Goal: Transaction & Acquisition: Book appointment/travel/reservation

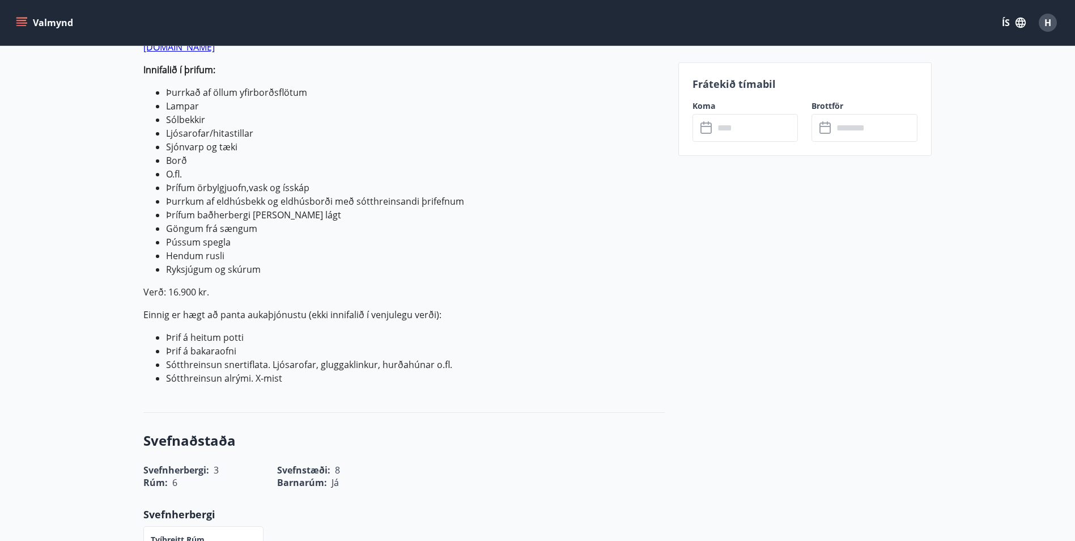
scroll to position [453, 0]
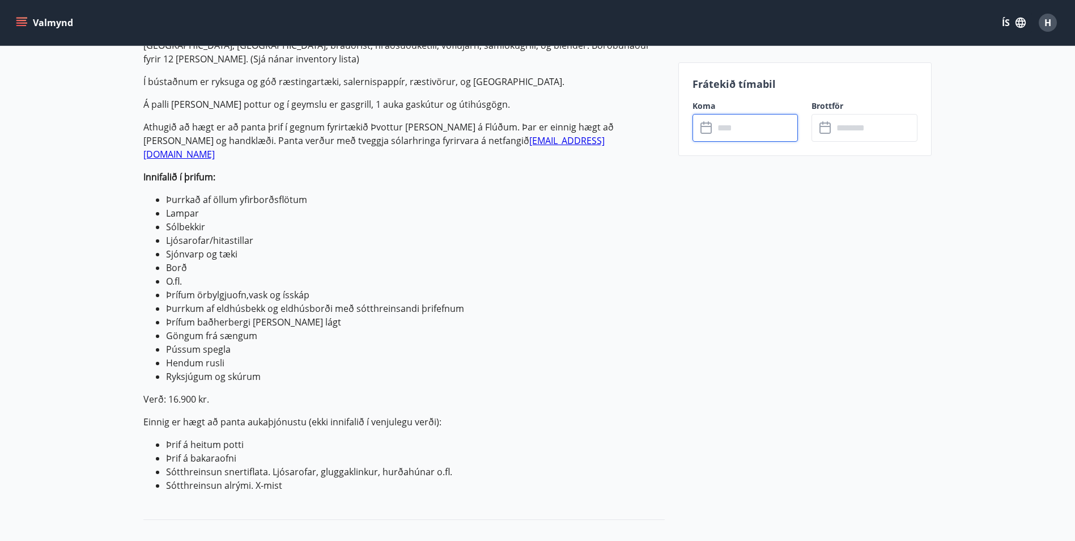
click at [732, 137] on input "text" at bounding box center [756, 128] width 84 height 28
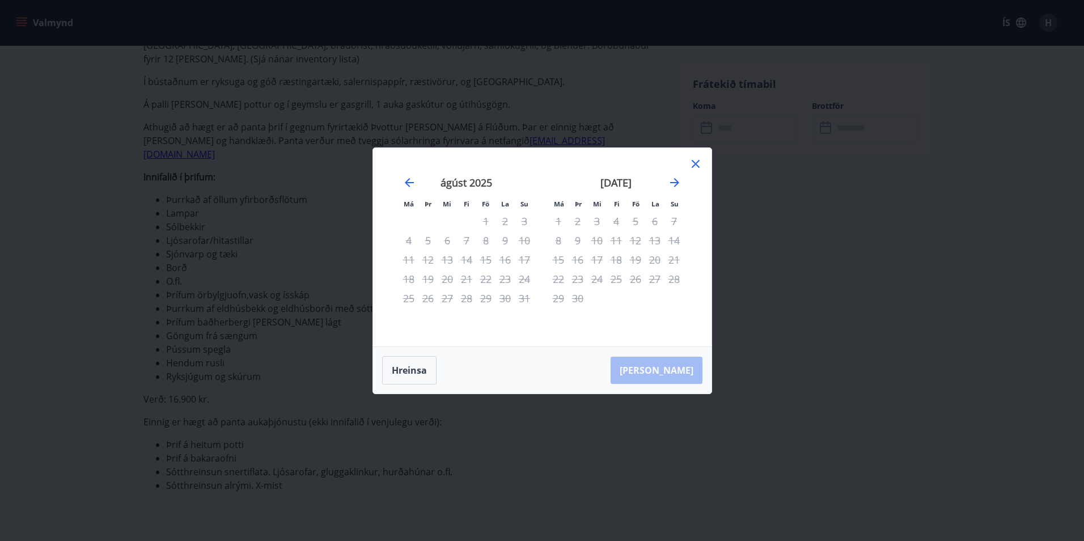
click at [689, 162] on icon at bounding box center [696, 164] width 14 height 14
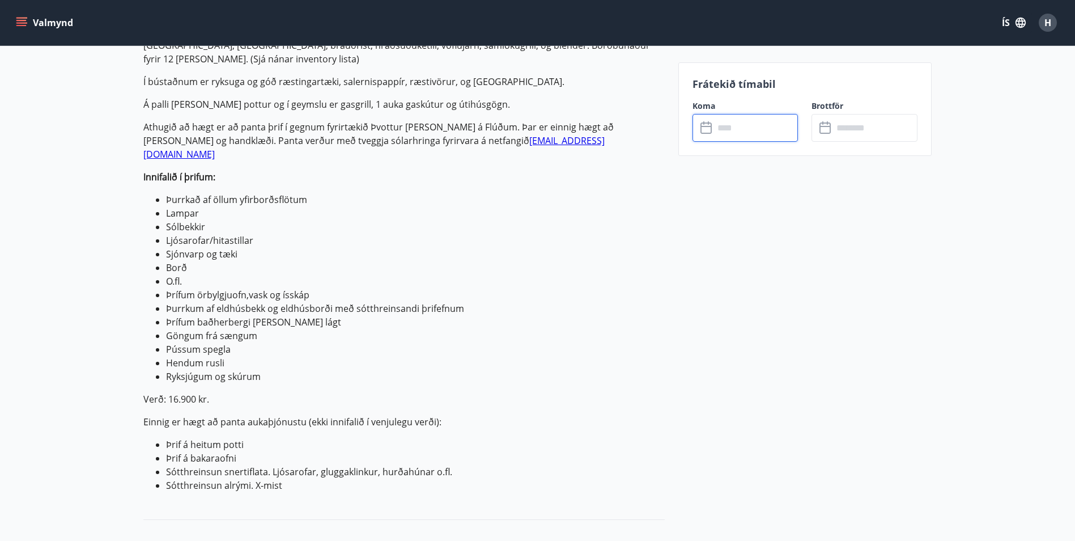
scroll to position [340, 0]
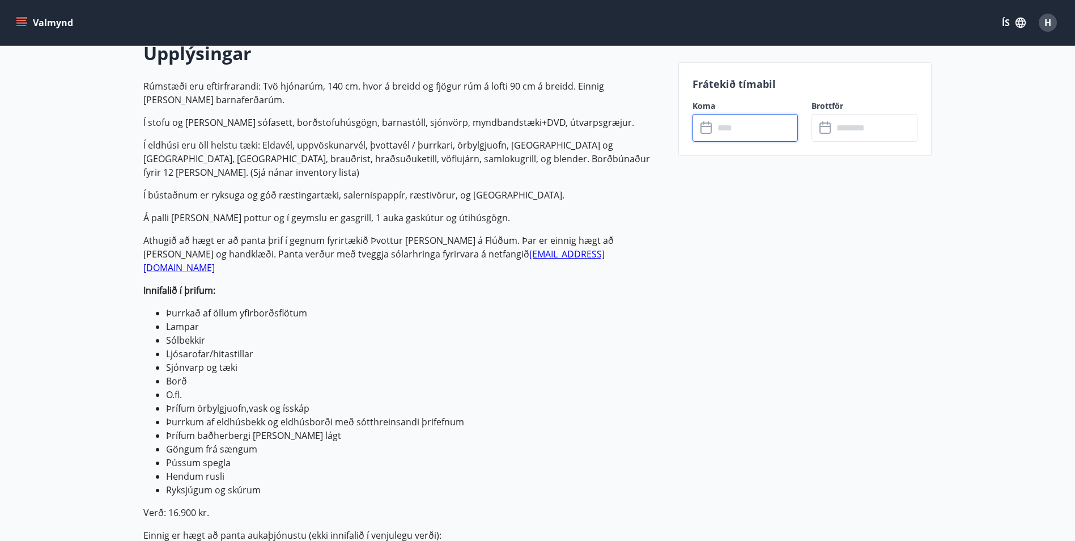
click at [739, 130] on input "text" at bounding box center [756, 128] width 84 height 28
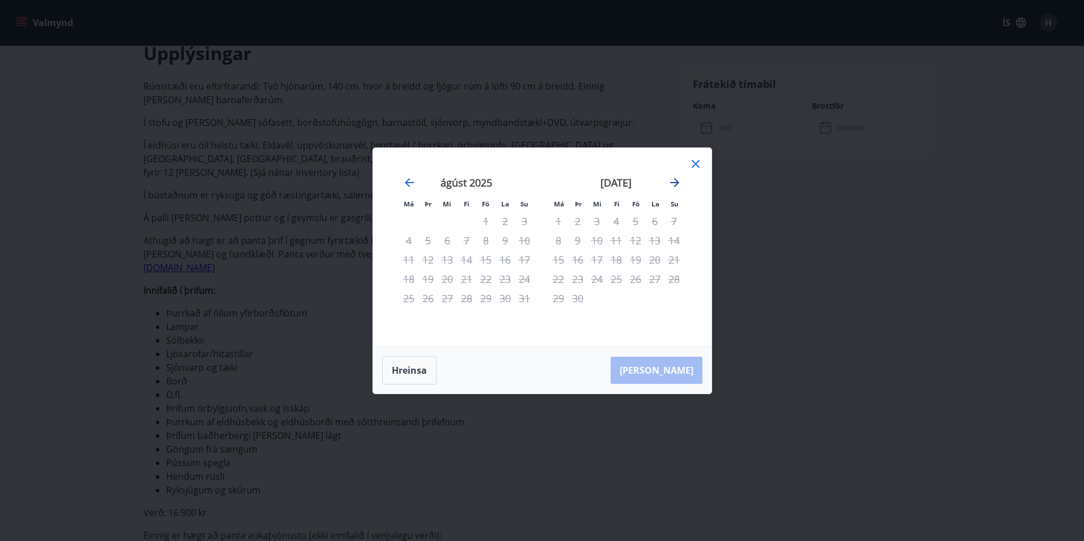
click at [680, 181] on icon "Move forward to switch to the next month." at bounding box center [675, 183] width 14 height 14
click at [660, 372] on div "Hreinsa Taka Frá" at bounding box center [542, 370] width 338 height 46
click at [698, 161] on icon at bounding box center [696, 164] width 14 height 14
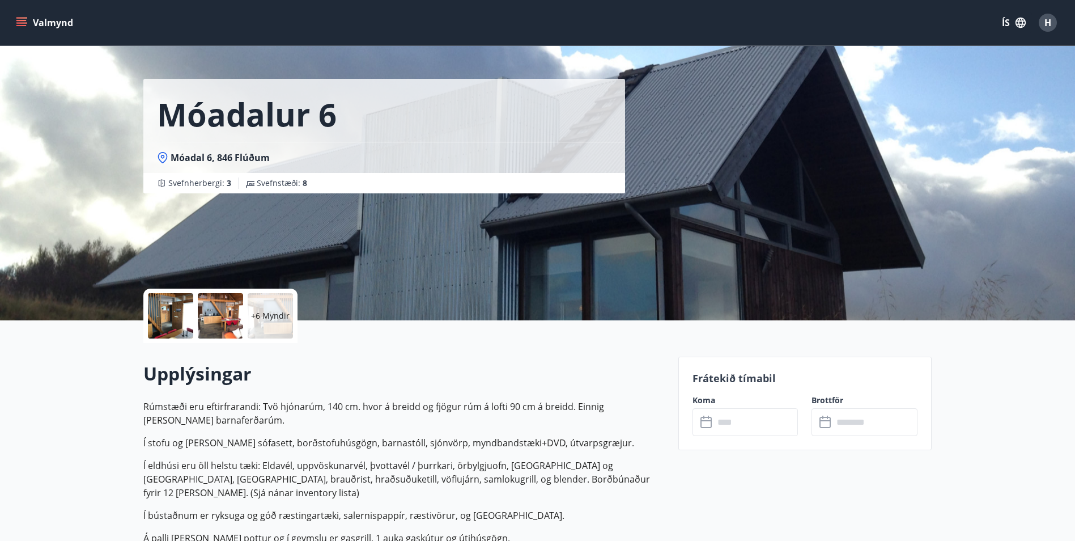
scroll to position [0, 0]
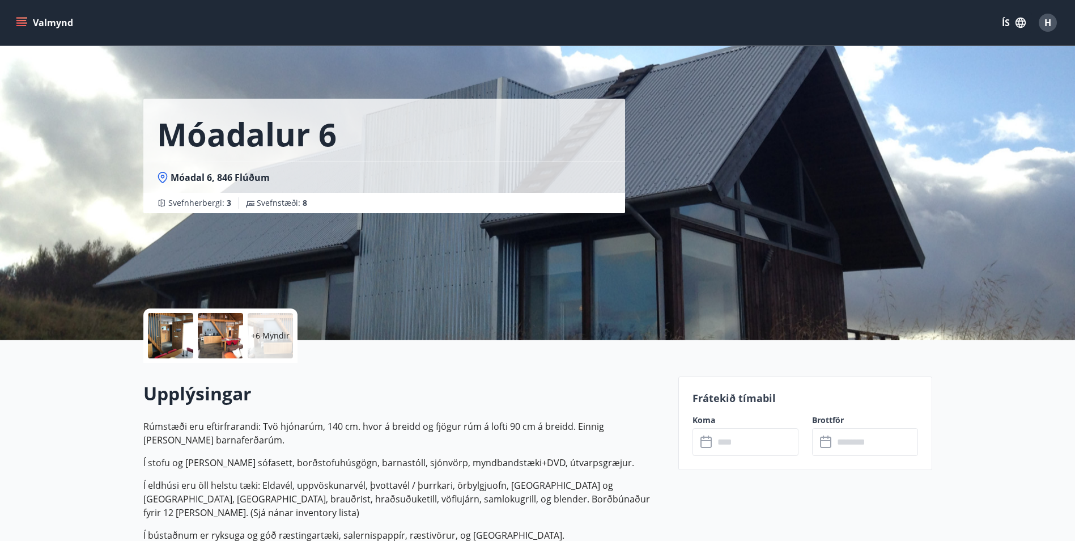
click at [754, 428] on div "Koma ​ ​" at bounding box center [739, 434] width 120 height 41
drag, startPoint x: 754, startPoint y: 428, endPoint x: 748, endPoint y: 442, distance: 15.5
click at [748, 442] on input "text" at bounding box center [756, 442] width 84 height 28
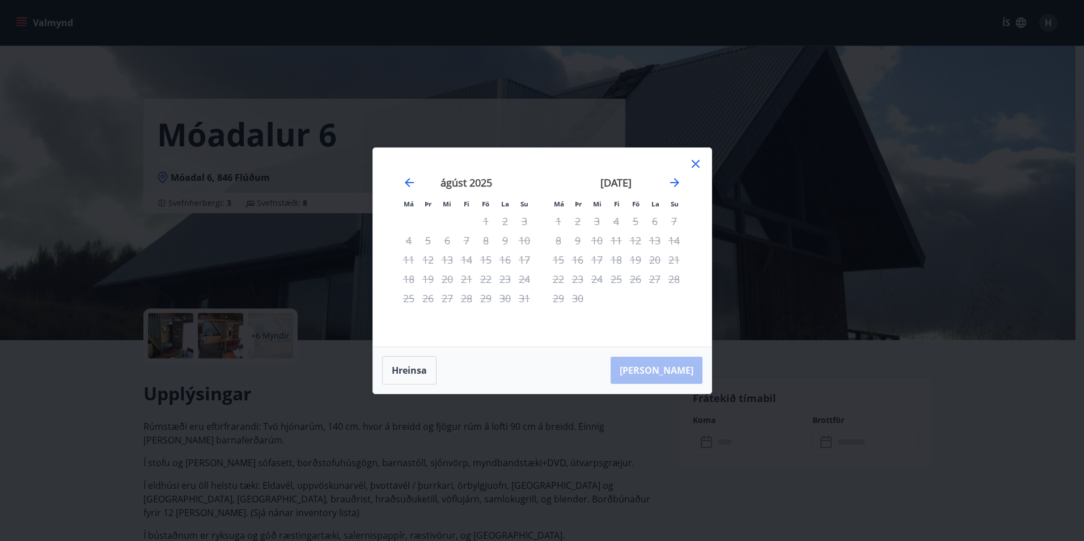
click at [671, 175] on div "[DATE]" at bounding box center [616, 187] width 135 height 50
click at [677, 176] on icon "Move forward to switch to the next month." at bounding box center [675, 183] width 14 height 14
click at [698, 155] on div "Má Þr Mi Fi Fö La Su Má Þr Mi Fi Fö La Su ágúst 2025 1 2 3 4 5 6 7 8 9 10 11 12…" at bounding box center [542, 247] width 338 height 198
click at [697, 160] on icon at bounding box center [696, 164] width 14 height 14
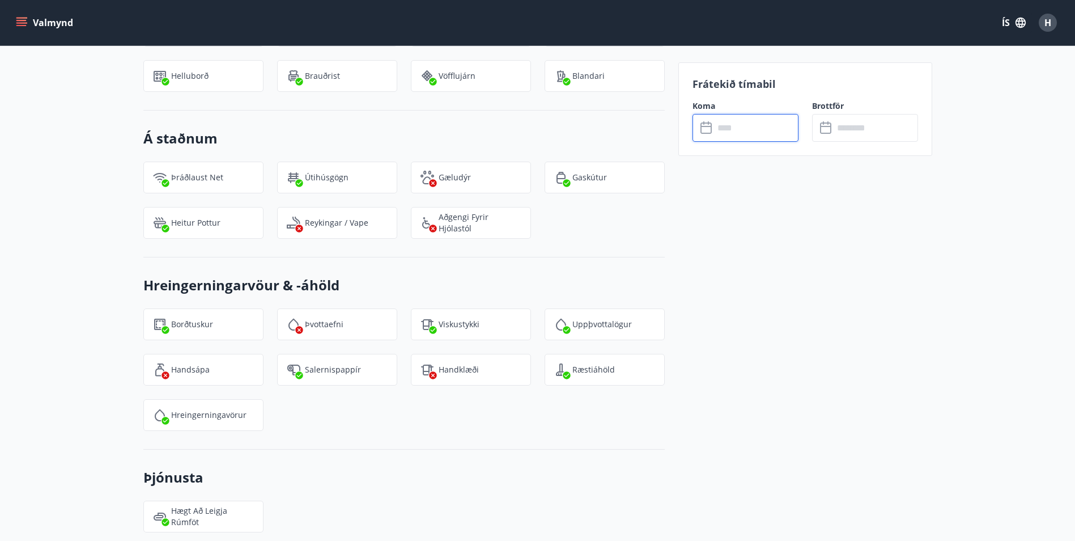
scroll to position [1500, 0]
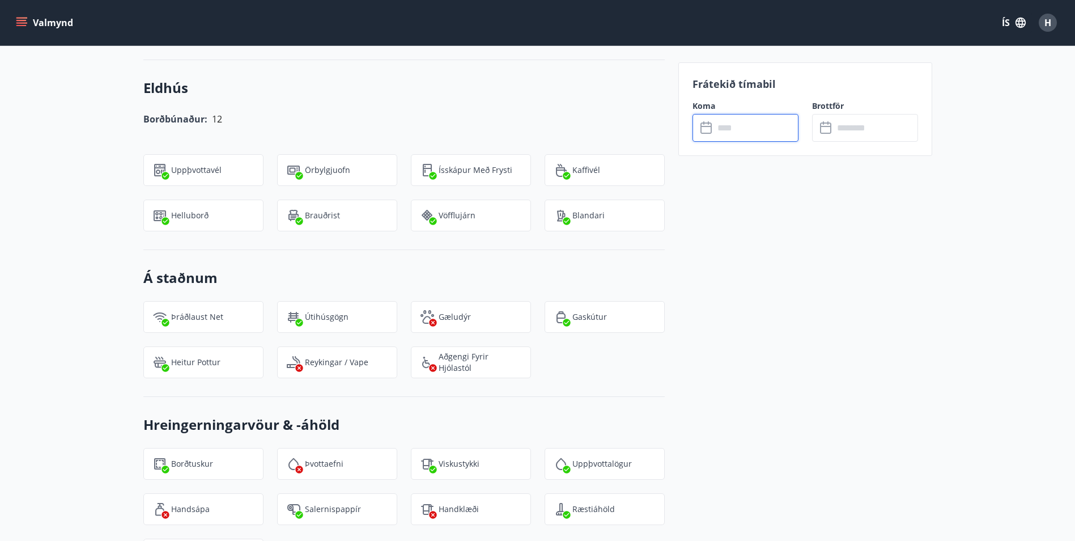
click at [21, 16] on button "Valmynd" at bounding box center [46, 22] width 64 height 20
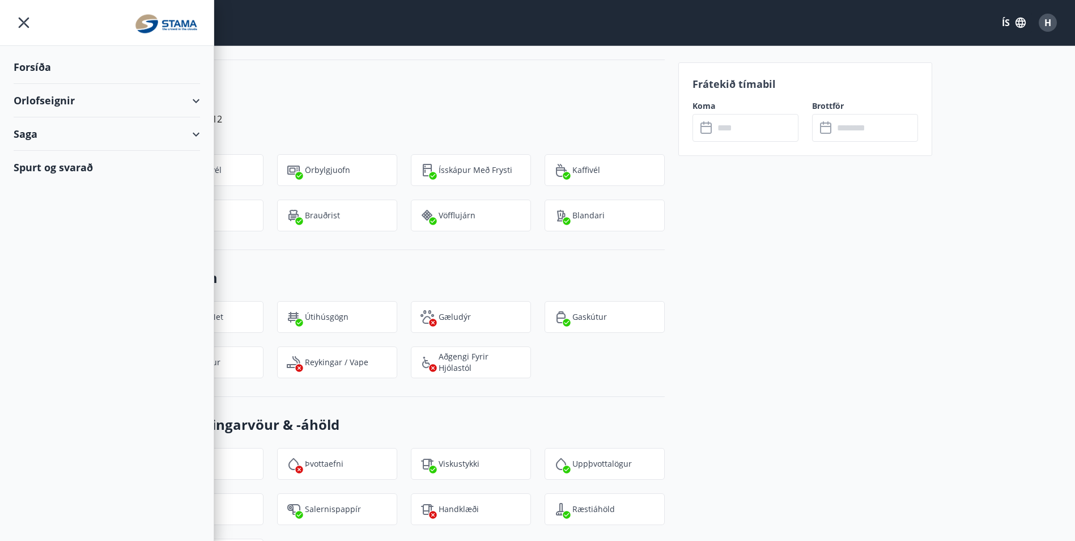
click at [32, 96] on div "Orlofseignir" at bounding box center [107, 100] width 186 height 33
click at [44, 147] on div "Bókunardagatal" at bounding box center [107, 153] width 168 height 24
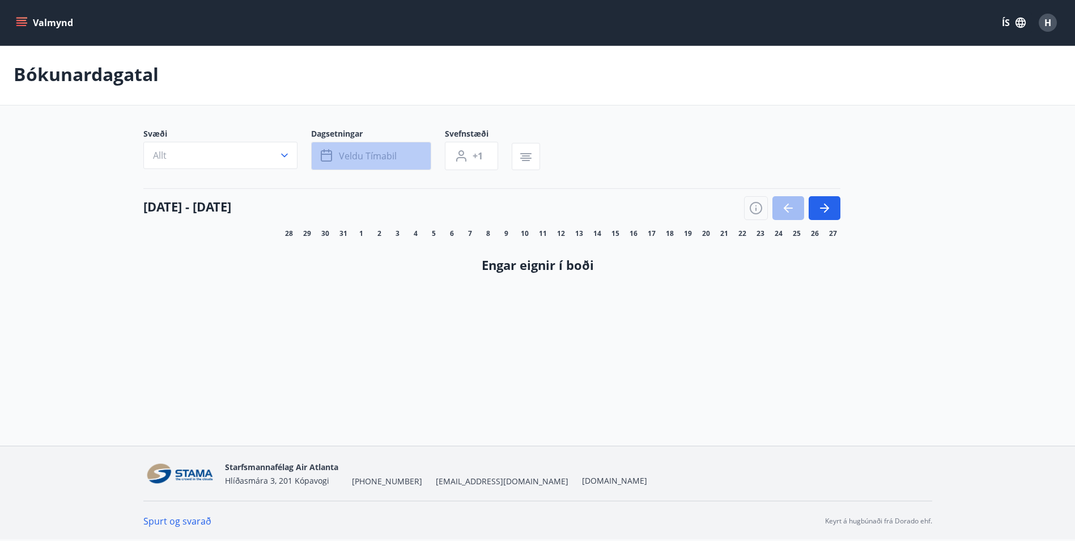
click at [355, 158] on span "Veldu tímabil" at bounding box center [368, 156] width 58 height 12
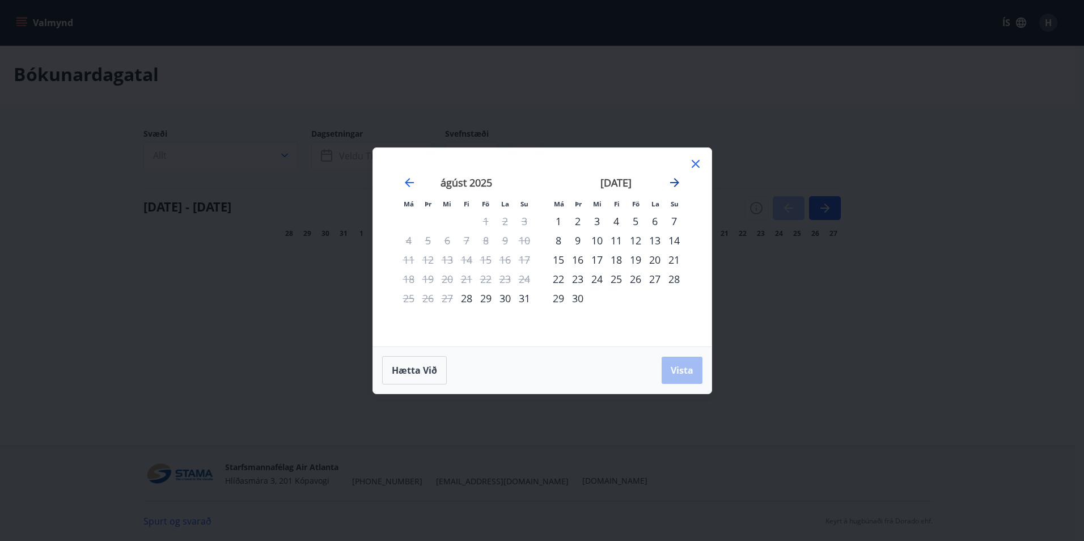
click at [672, 184] on icon "Move forward to switch to the next month." at bounding box center [675, 183] width 14 height 14
click at [614, 277] on div "23" at bounding box center [615, 278] width 19 height 19
click at [633, 279] on div "24" at bounding box center [635, 278] width 19 height 19
click at [653, 277] on div "25" at bounding box center [654, 278] width 19 height 19
click at [614, 277] on div "23" at bounding box center [615, 278] width 19 height 19
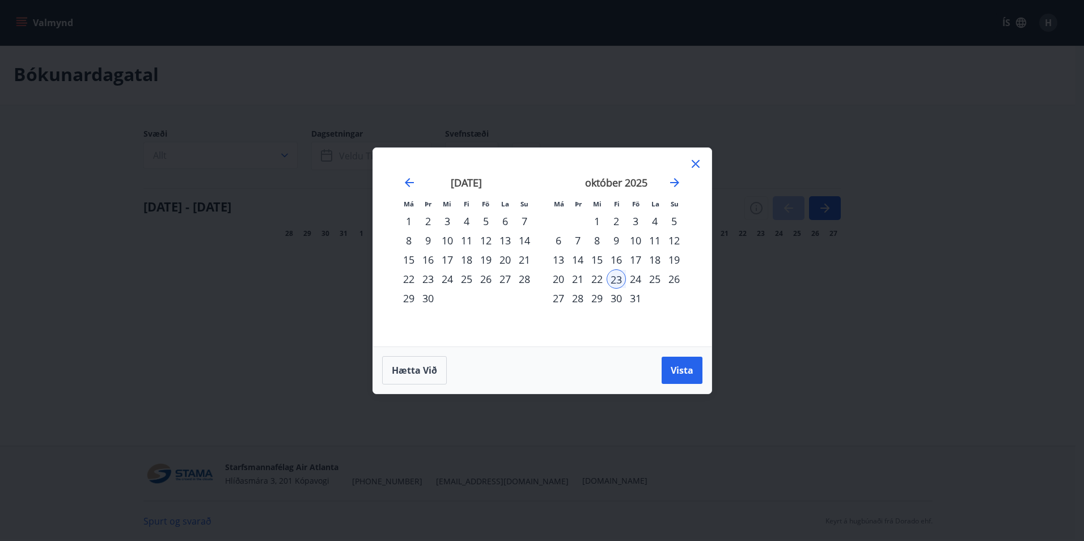
click at [674, 278] on div "26" at bounding box center [673, 278] width 19 height 19
click at [683, 371] on span "Vista" at bounding box center [682, 370] width 23 height 12
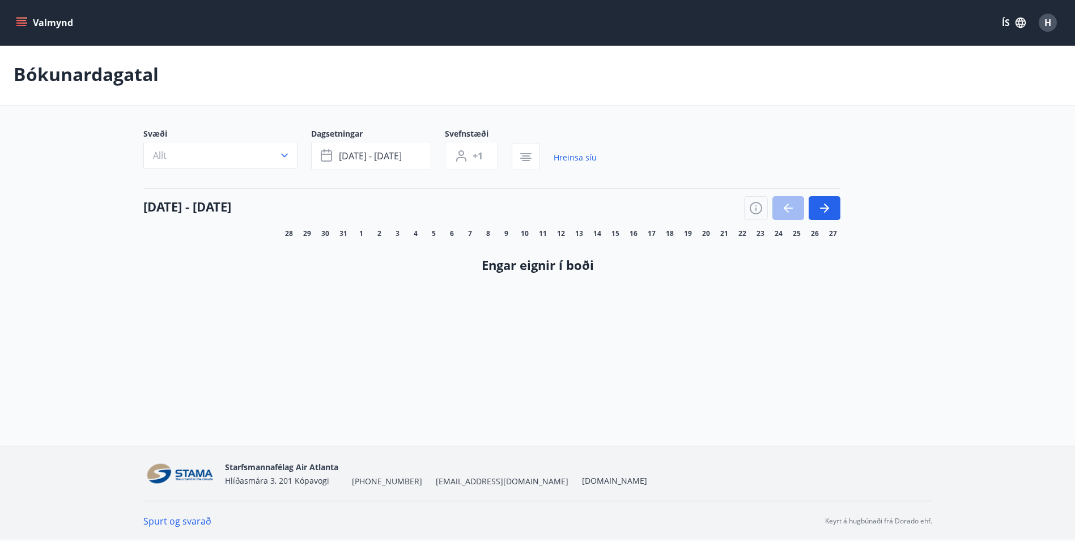
click at [233, 156] on button "Allt" at bounding box center [220, 155] width 154 height 27
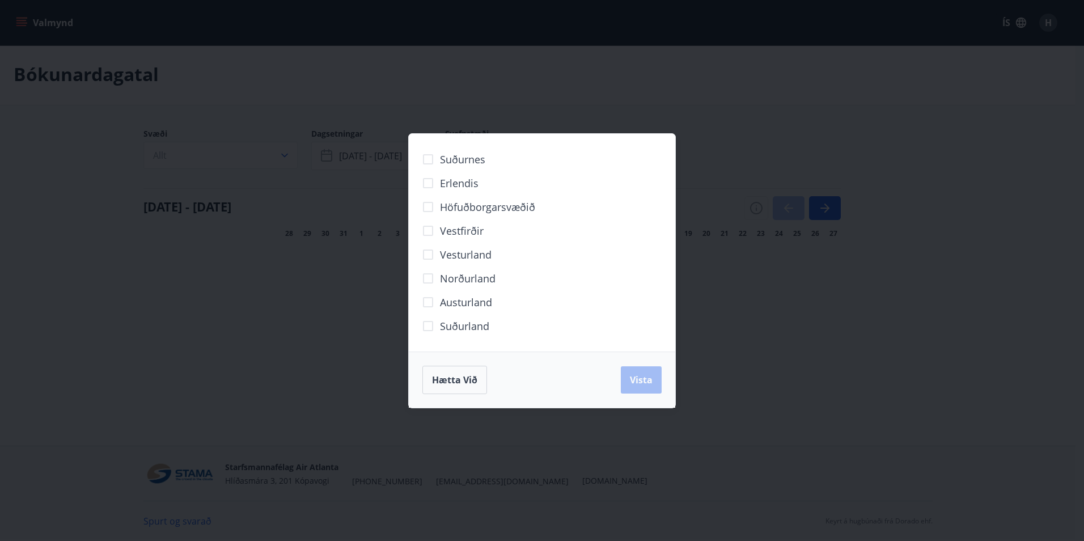
click at [635, 381] on div "Hætta við Vista" at bounding box center [541, 380] width 239 height 28
click at [112, 254] on div "Suðurnes Erlendis Höfuðborgarsvæðið Vestfirðir Vesturland Norðurland Austurland…" at bounding box center [542, 270] width 1084 height 541
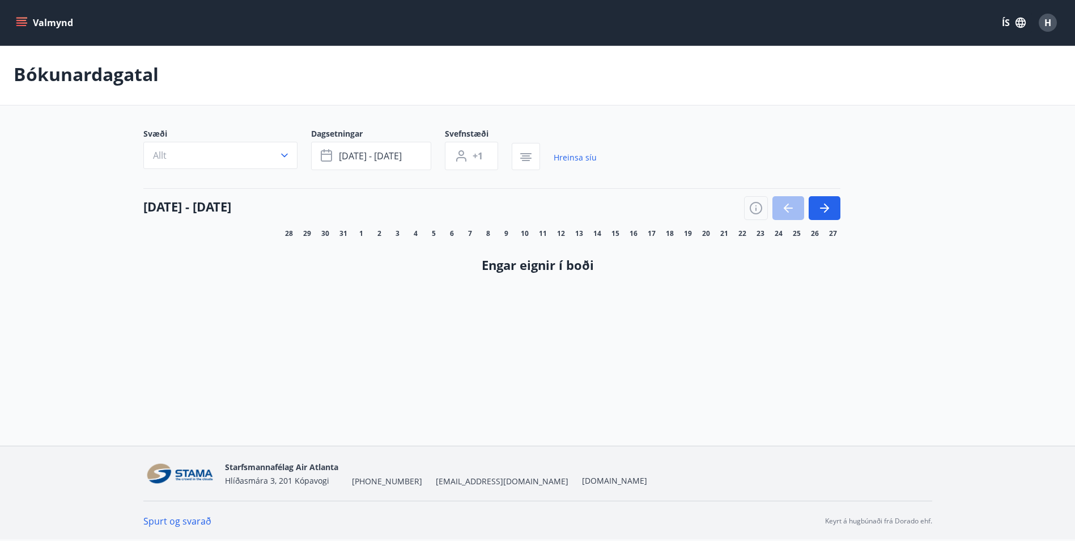
click at [51, 22] on button "Valmynd" at bounding box center [46, 22] width 64 height 20
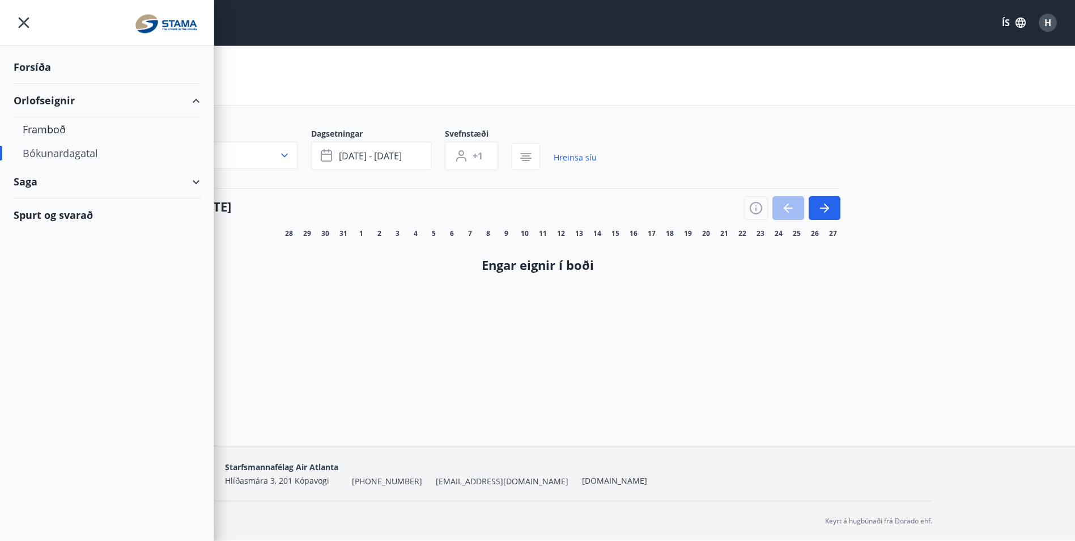
click at [37, 68] on div "Forsíða" at bounding box center [107, 66] width 186 height 33
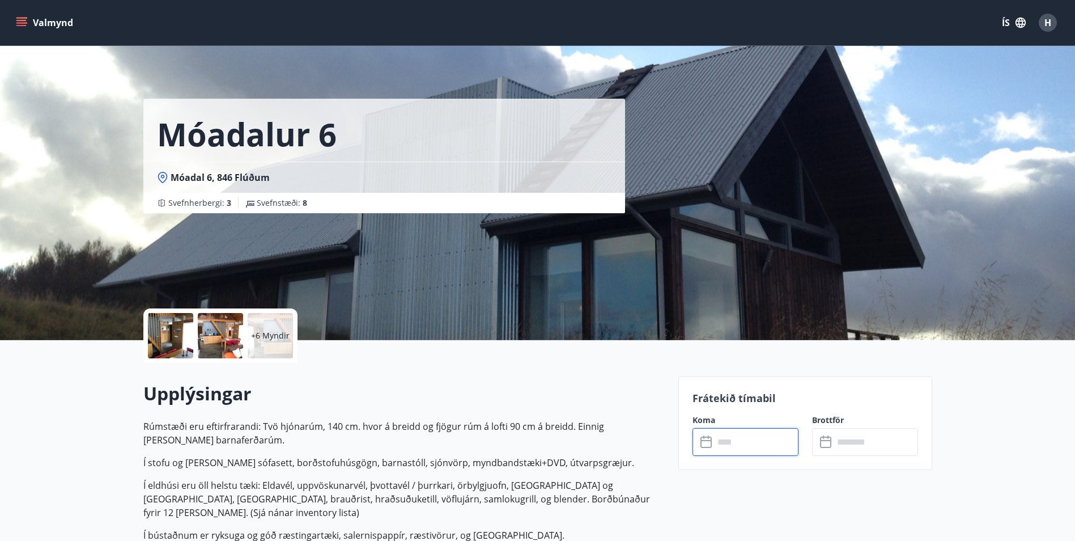
click at [744, 451] on input "text" at bounding box center [756, 442] width 84 height 28
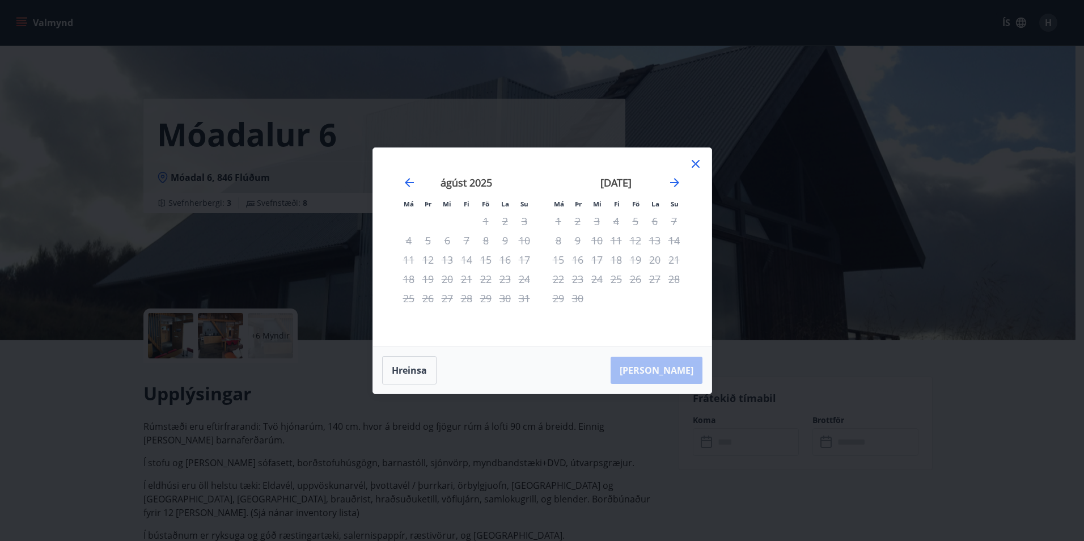
click at [691, 166] on icon at bounding box center [696, 164] width 14 height 14
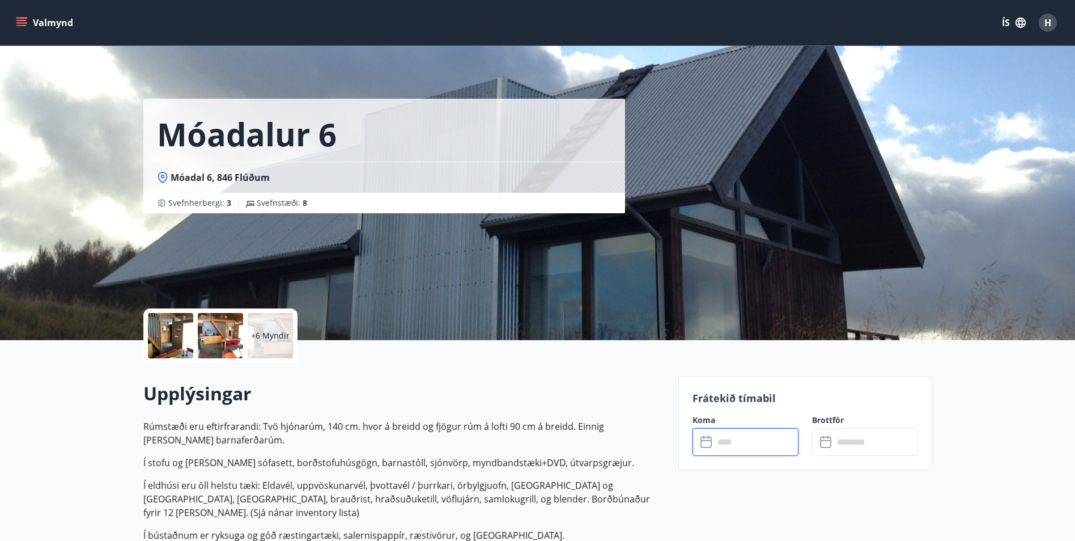
click at [749, 448] on input "text" at bounding box center [756, 442] width 84 height 28
click at [760, 448] on input "text" at bounding box center [756, 442] width 84 height 28
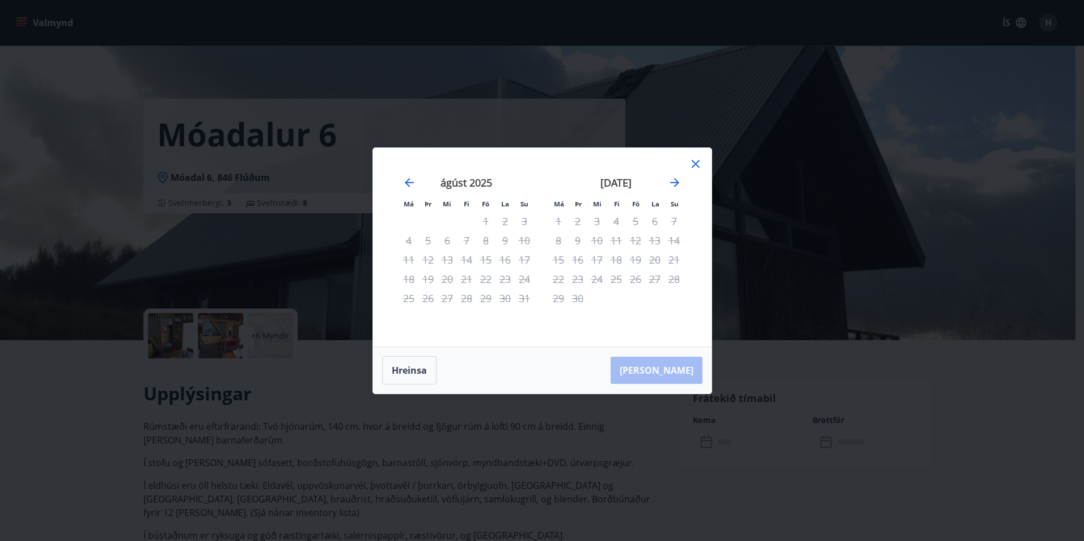
click at [285, 60] on div "Má Þr Mi Fi Fö La Su Má Þr Mi Fi Fö La Su [DATE] 1 2 3 4 5 6 7 8 9 10 11 12 13 …" at bounding box center [542, 270] width 1084 height 541
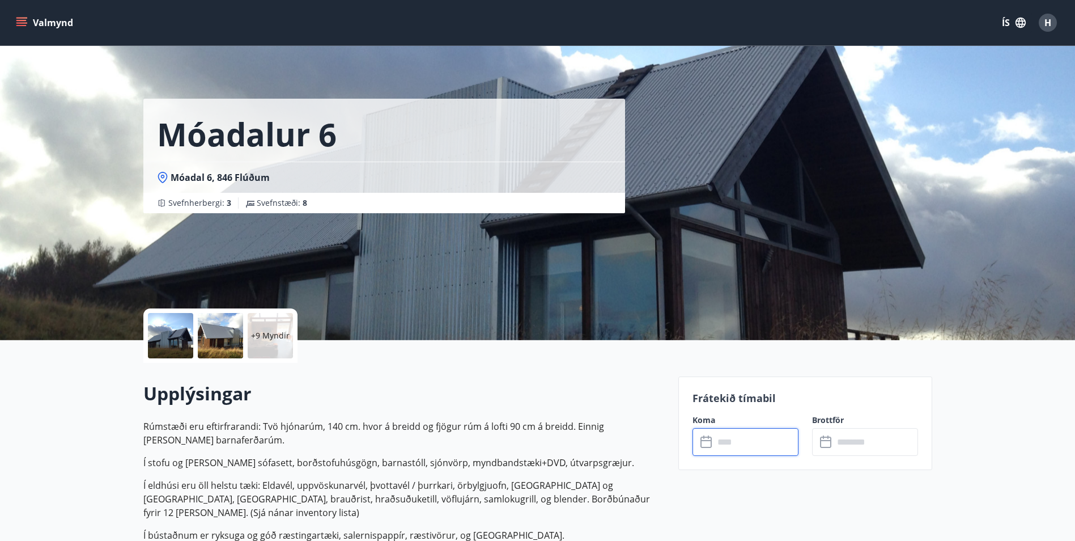
click at [732, 434] on input "text" at bounding box center [756, 442] width 84 height 28
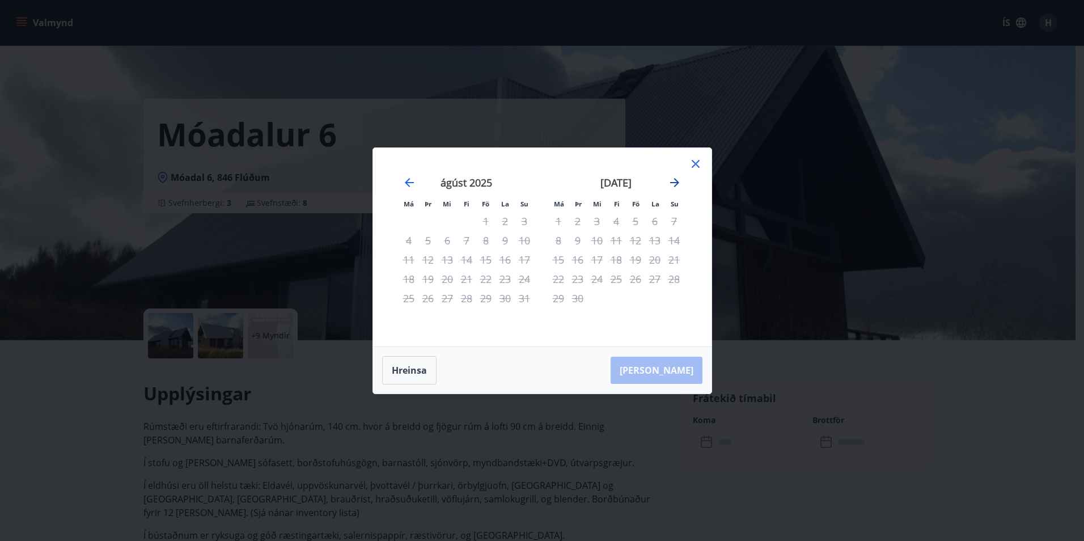
click at [672, 181] on icon "Move forward to switch to the next month." at bounding box center [675, 183] width 14 height 14
click at [689, 328] on div "október 2025 1 2 3 4 5 6 7 8 9 10 11 12 13 14 15 16 17 18 19 20 21 22 23 24 25 …" at bounding box center [616, 255] width 150 height 186
click at [623, 267] on div "16" at bounding box center [615, 259] width 19 height 19
click at [691, 163] on icon at bounding box center [696, 164] width 14 height 14
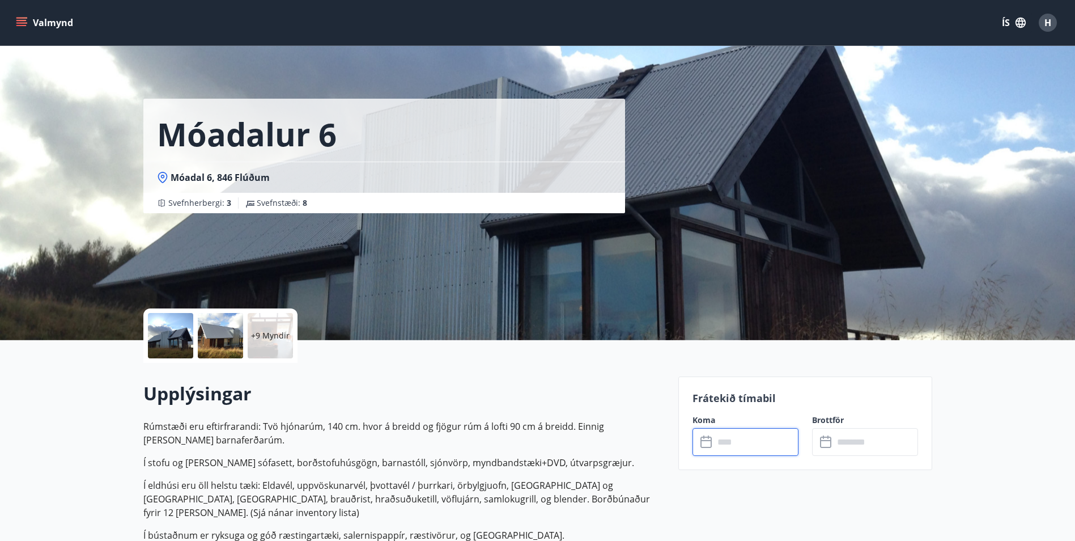
click at [758, 452] on input "text" at bounding box center [756, 442] width 84 height 28
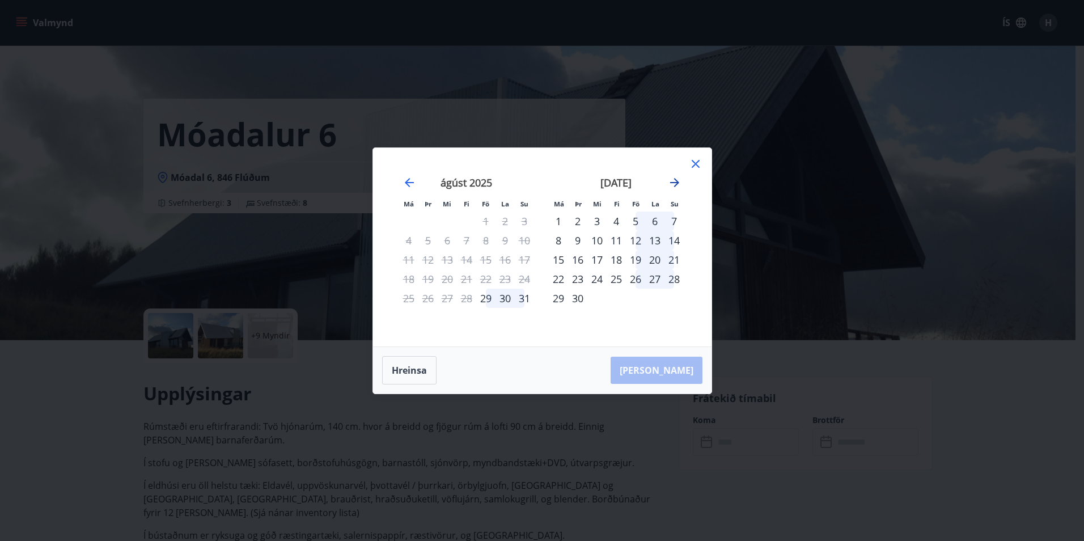
click at [678, 184] on icon "Move forward to switch to the next month." at bounding box center [675, 183] width 14 height 14
click at [620, 277] on div "23" at bounding box center [615, 278] width 19 height 19
click at [673, 278] on div "26" at bounding box center [673, 278] width 19 height 19
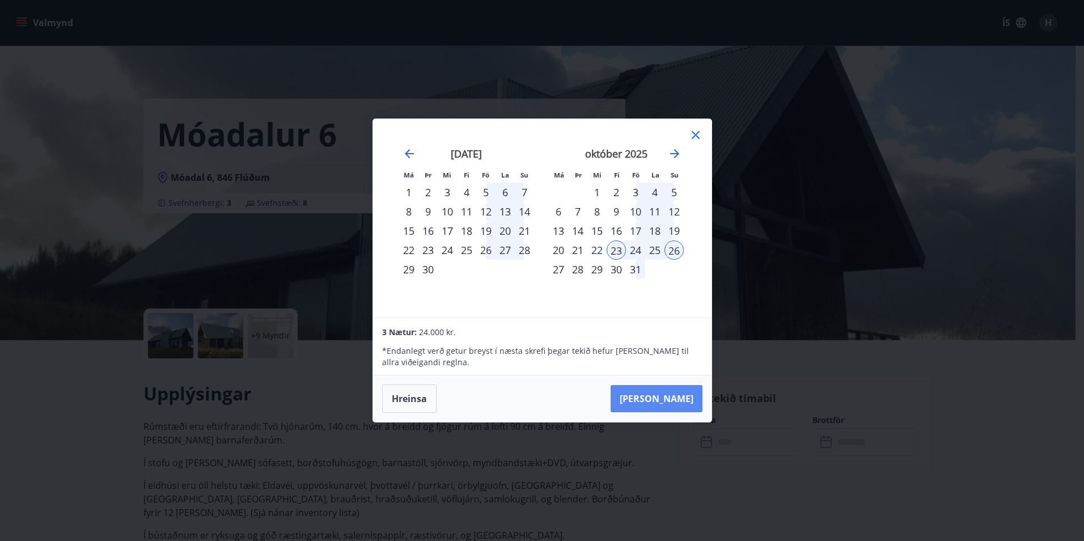
click at [672, 404] on button "Taka Frá" at bounding box center [656, 398] width 92 height 27
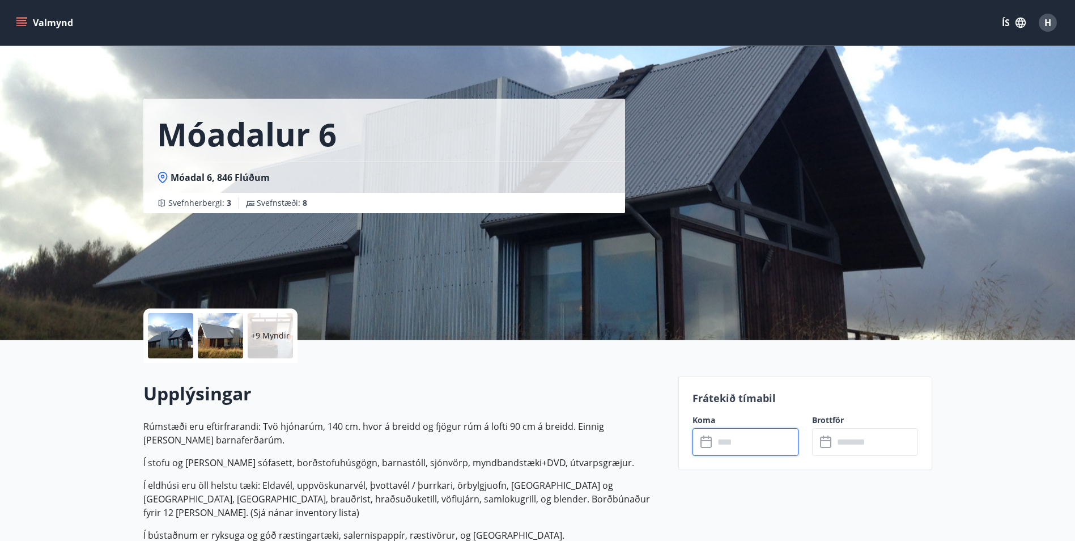
type input "******"
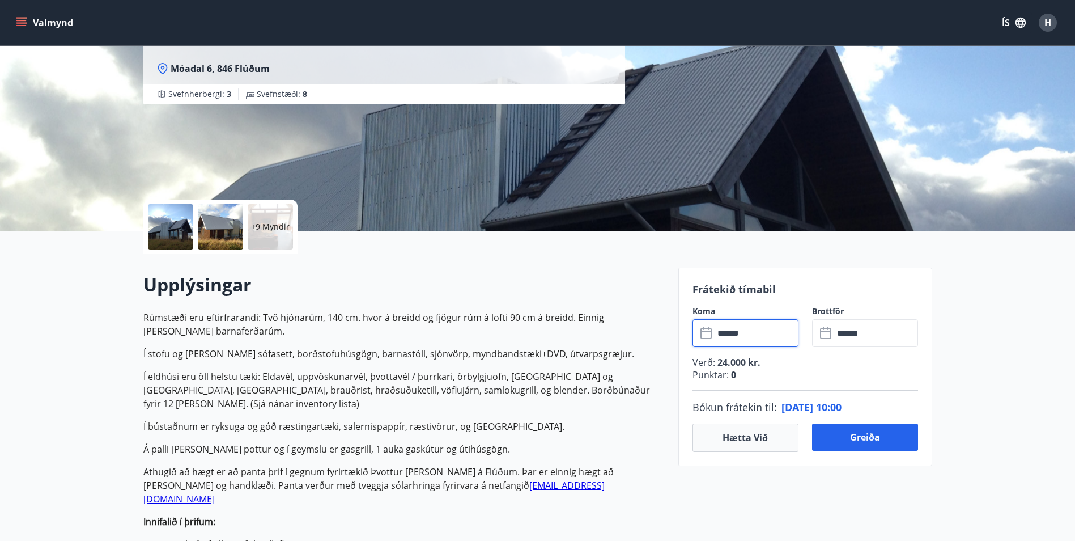
scroll to position [113, 0]
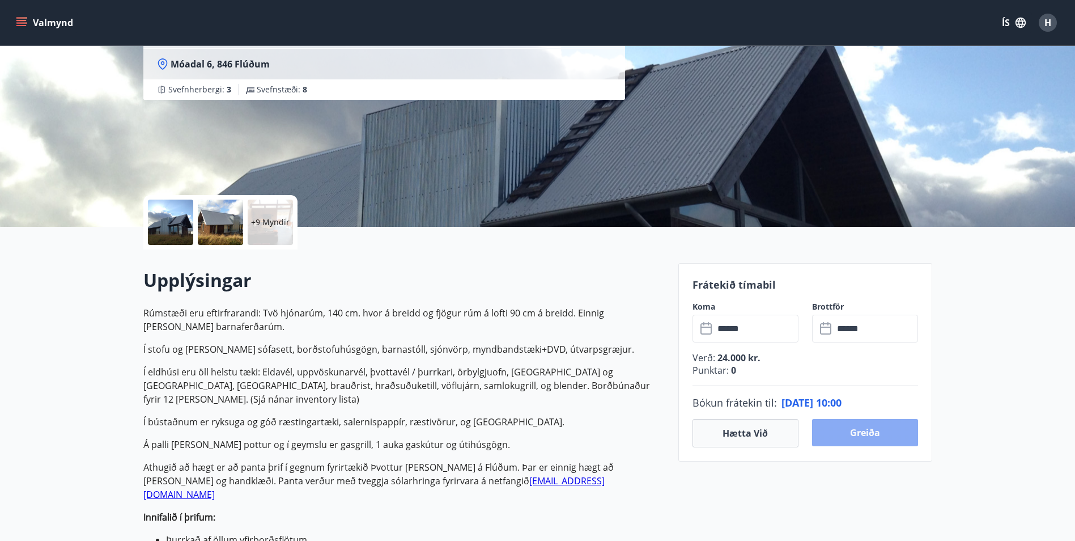
click at [869, 435] on button "Greiða" at bounding box center [865, 432] width 106 height 27
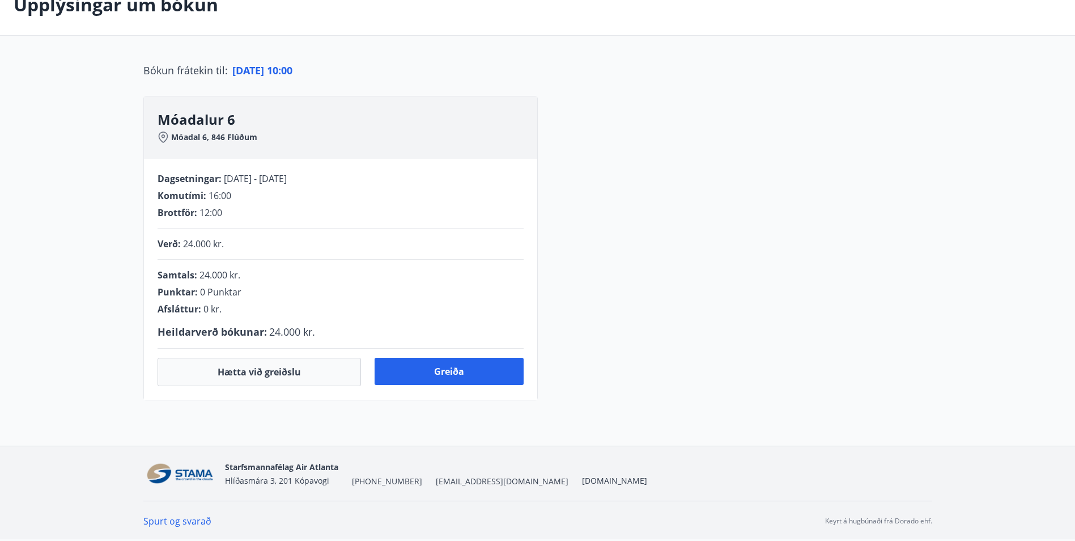
scroll to position [113, 0]
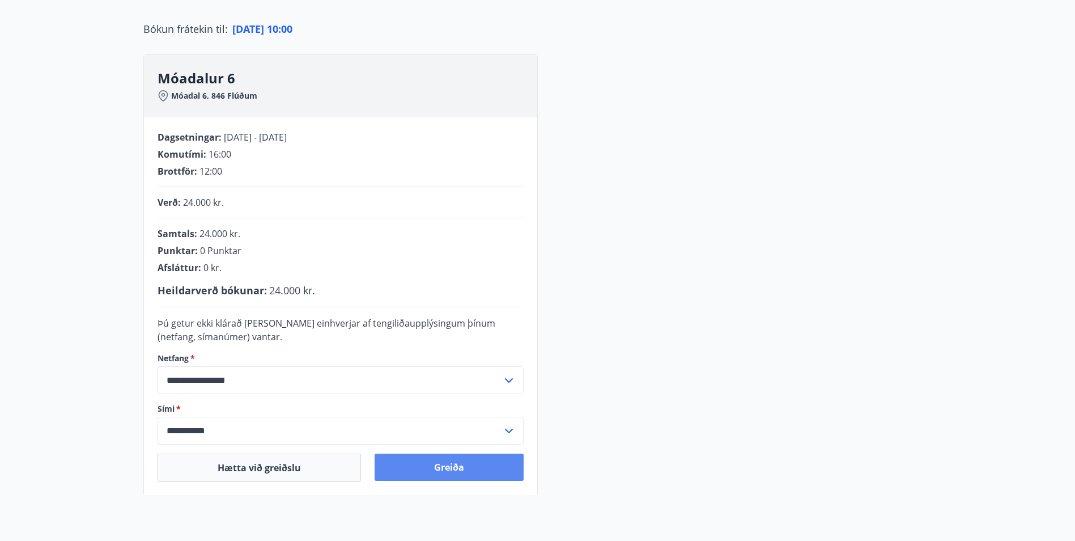
click at [417, 466] on button "Greiða" at bounding box center [449, 466] width 149 height 27
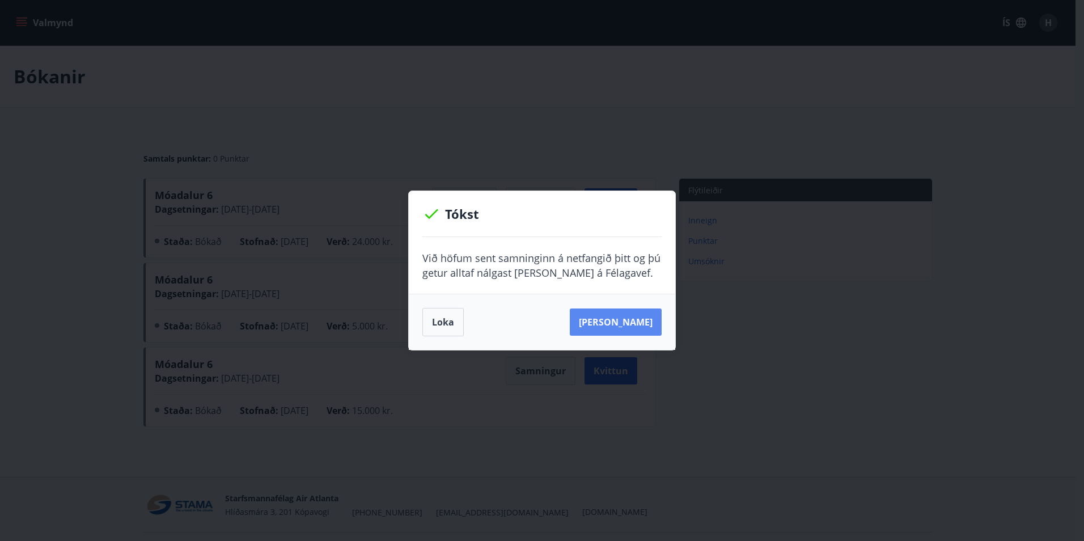
click at [616, 332] on button "[PERSON_NAME]" at bounding box center [616, 321] width 92 height 27
